Goal: Task Accomplishment & Management: Use online tool/utility

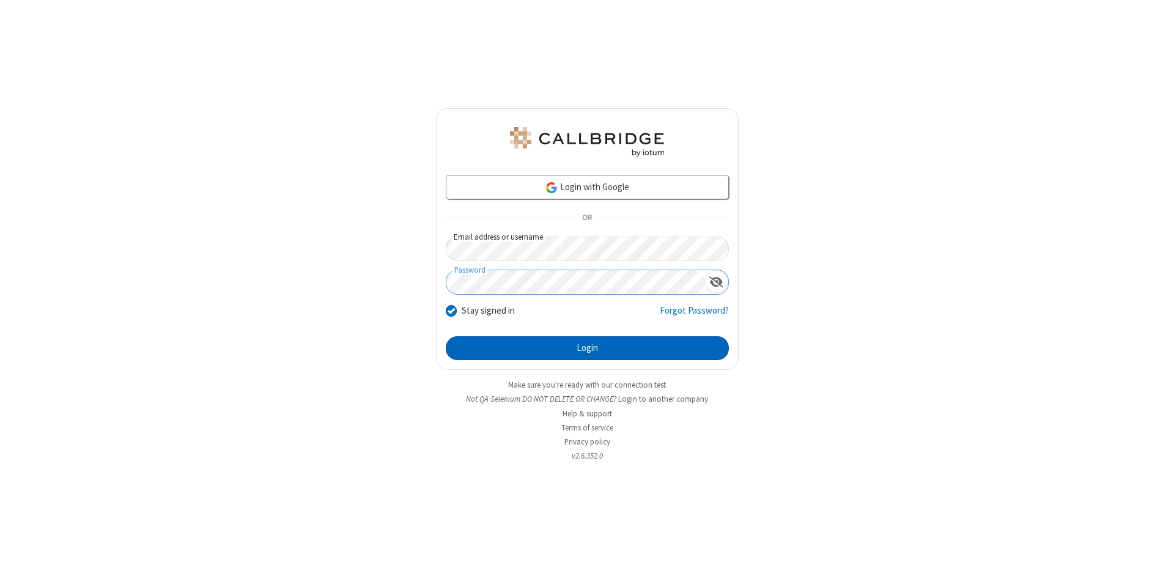
click at [587, 348] on button "Login" at bounding box center [587, 348] width 283 height 24
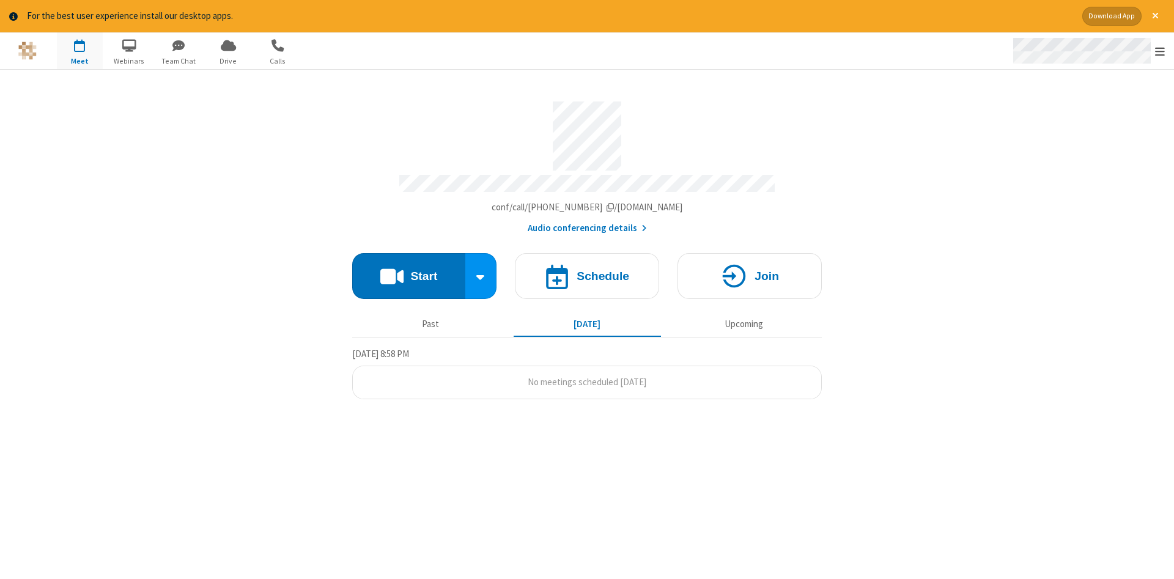
click at [1160, 51] on span "Open menu" at bounding box center [1160, 51] width 10 height 12
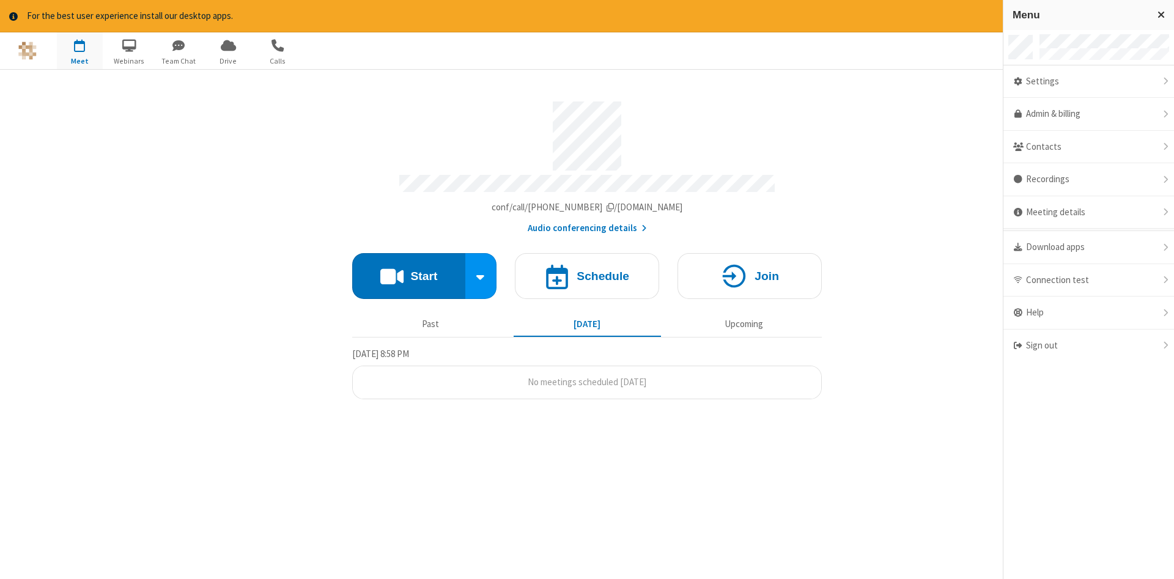
click at [79, 50] on span "button" at bounding box center [80, 45] width 46 height 21
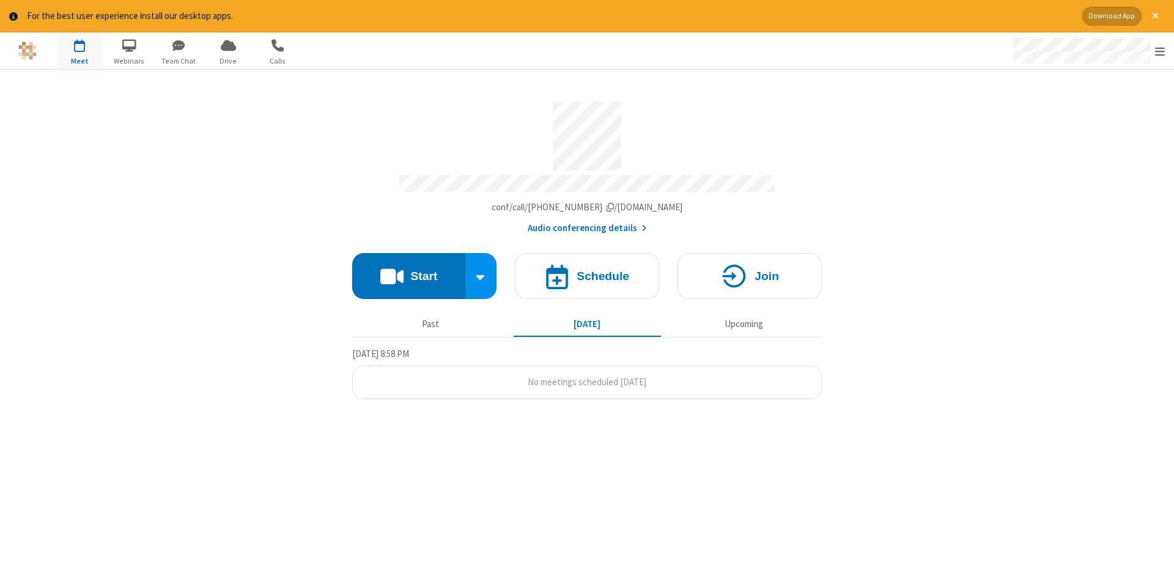
click at [79, 50] on span "button" at bounding box center [80, 45] width 46 height 21
click at [587, 271] on h4 "Schedule" at bounding box center [602, 276] width 53 height 12
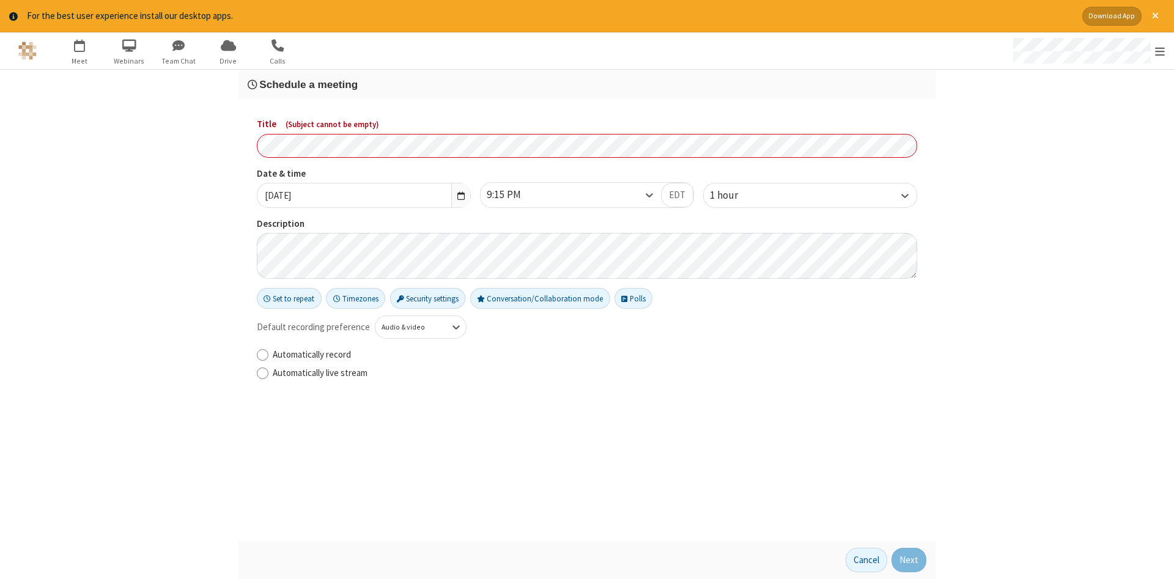
click at [587, 84] on h3 "Schedule a meeting" at bounding box center [587, 85] width 678 height 12
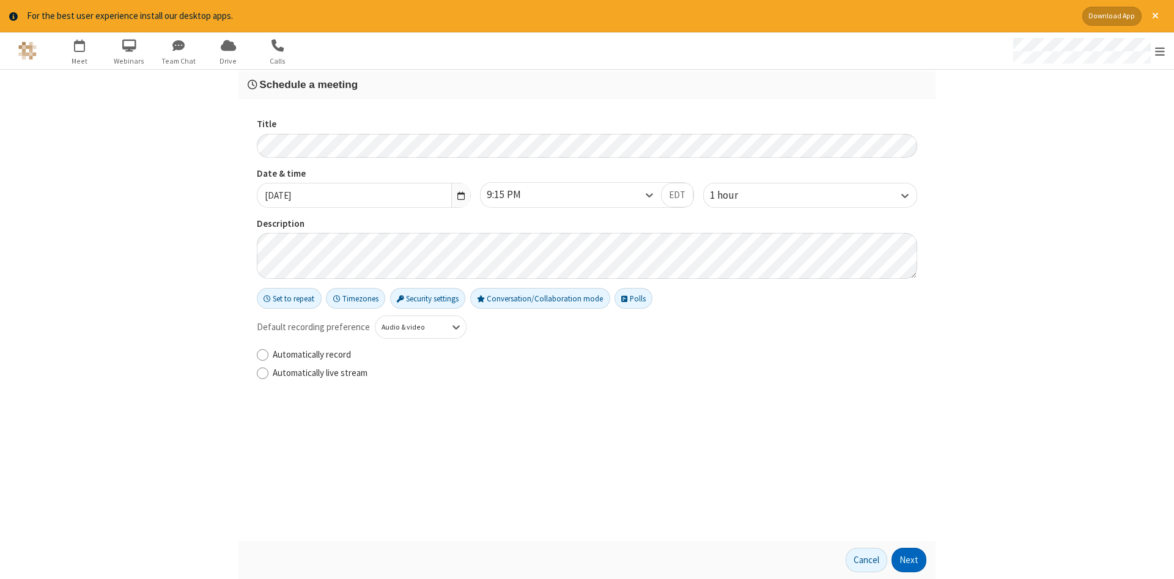
click at [909, 560] on button "Next" at bounding box center [908, 560] width 35 height 24
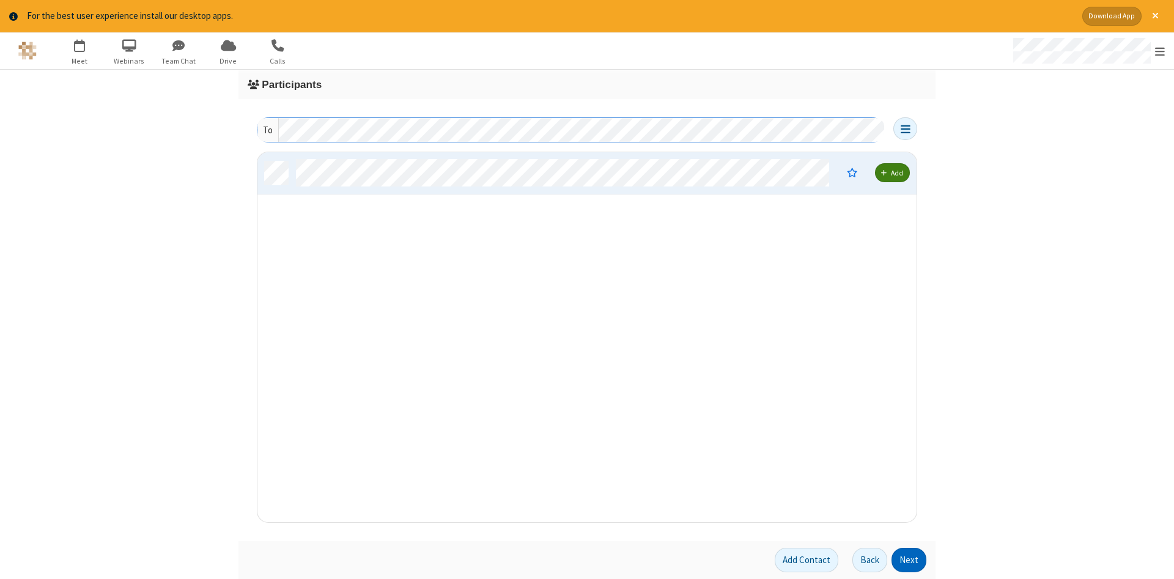
click at [909, 560] on button "Next" at bounding box center [908, 560] width 35 height 24
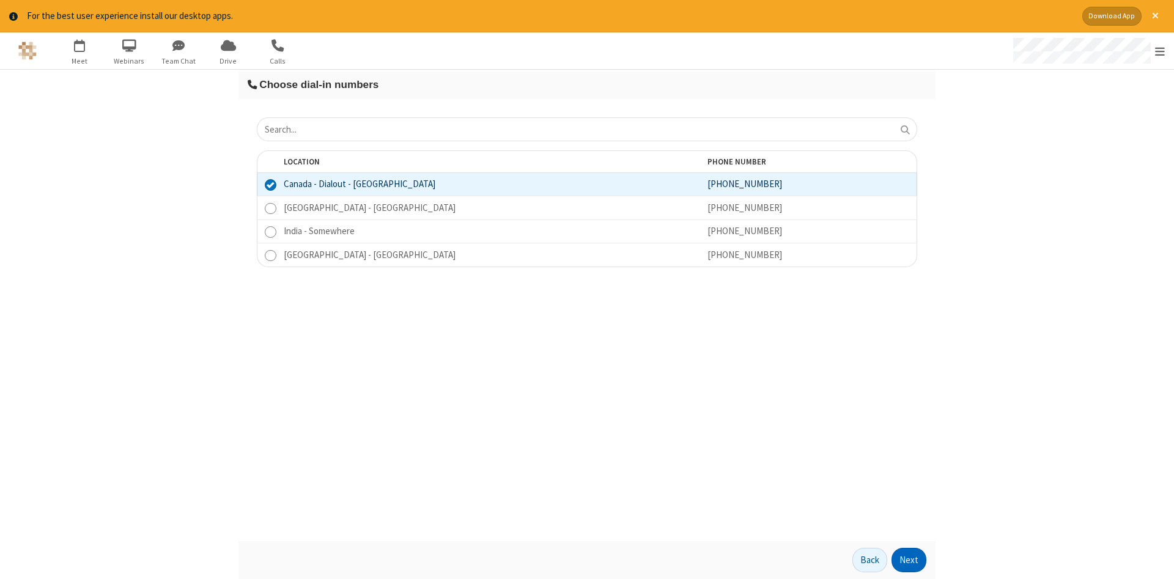
click at [909, 560] on button "Next" at bounding box center [908, 560] width 35 height 24
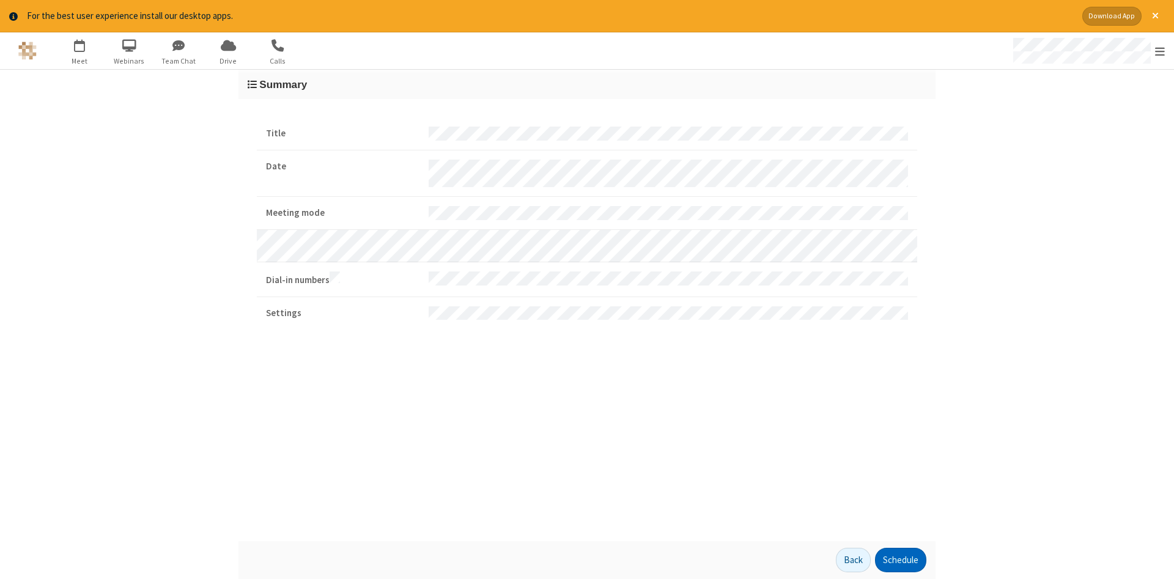
click at [900, 560] on button "Schedule" at bounding box center [900, 560] width 51 height 24
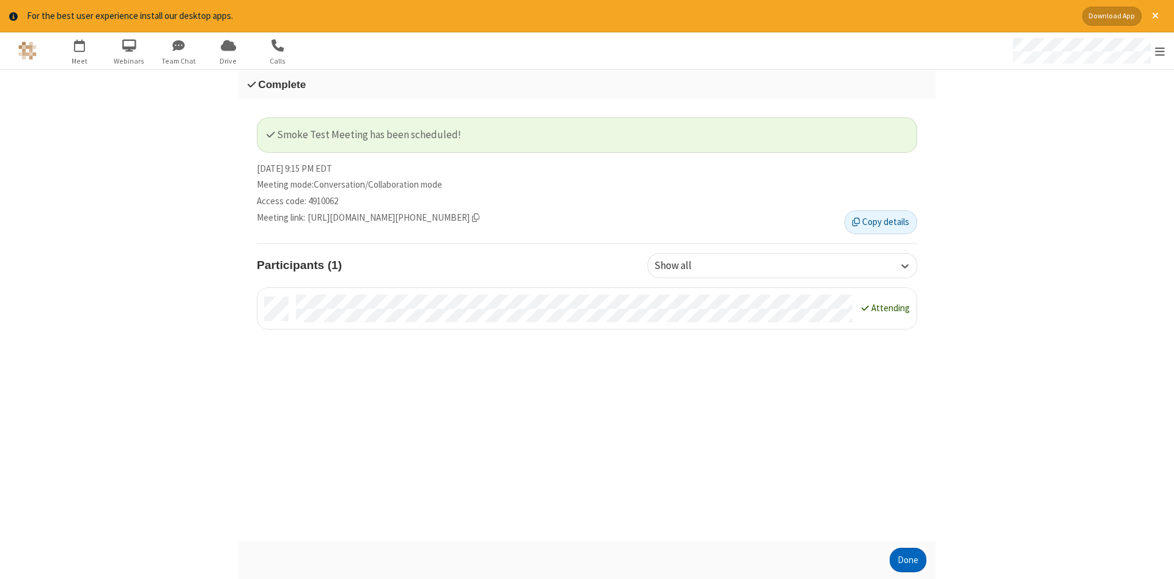
click at [908, 560] on button "Done" at bounding box center [907, 560] width 37 height 24
